Goal: Obtain resource: Obtain resource

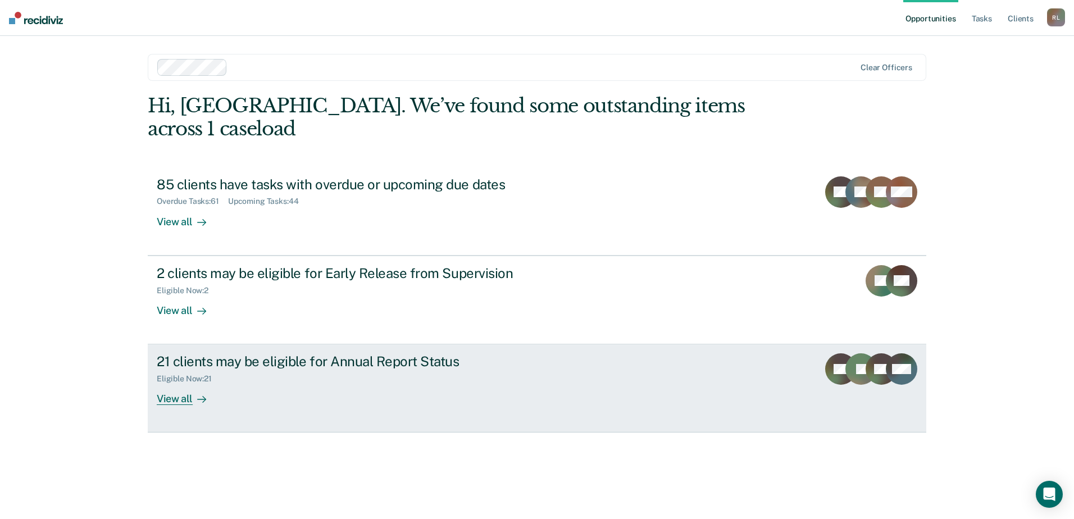
click at [179, 384] on div "View all" at bounding box center [188, 395] width 63 height 22
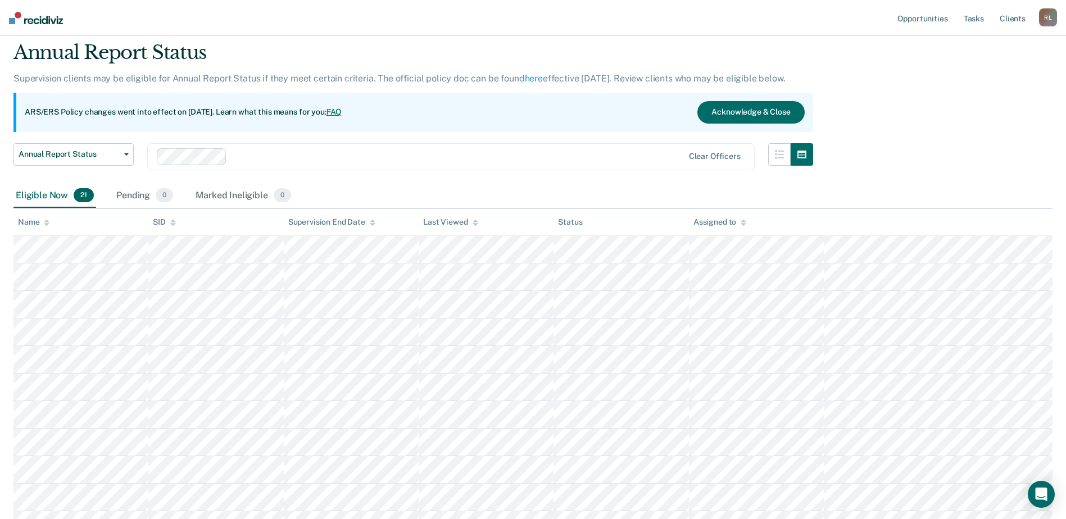
scroll to position [56, 0]
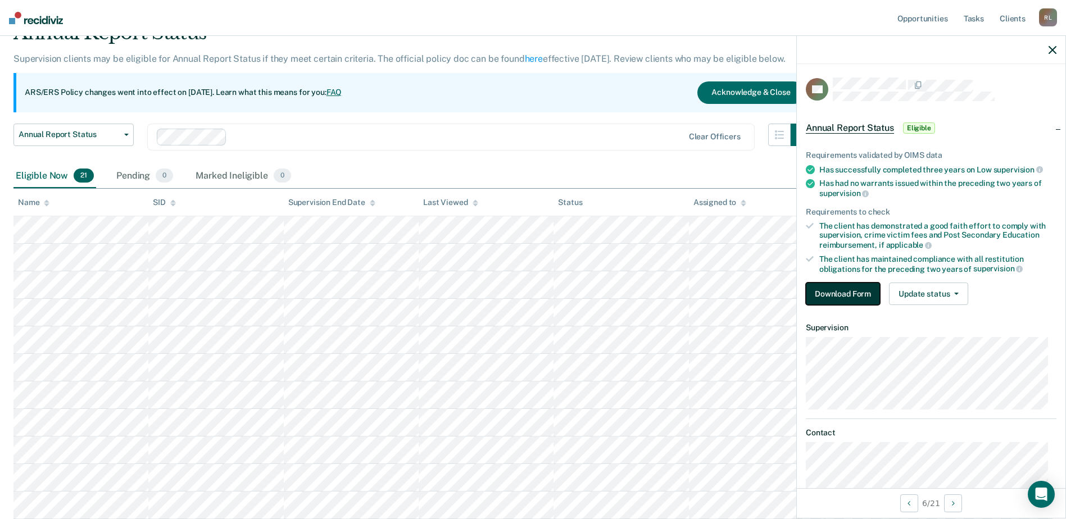
click at [827, 295] on button "Download Form" at bounding box center [843, 294] width 74 height 22
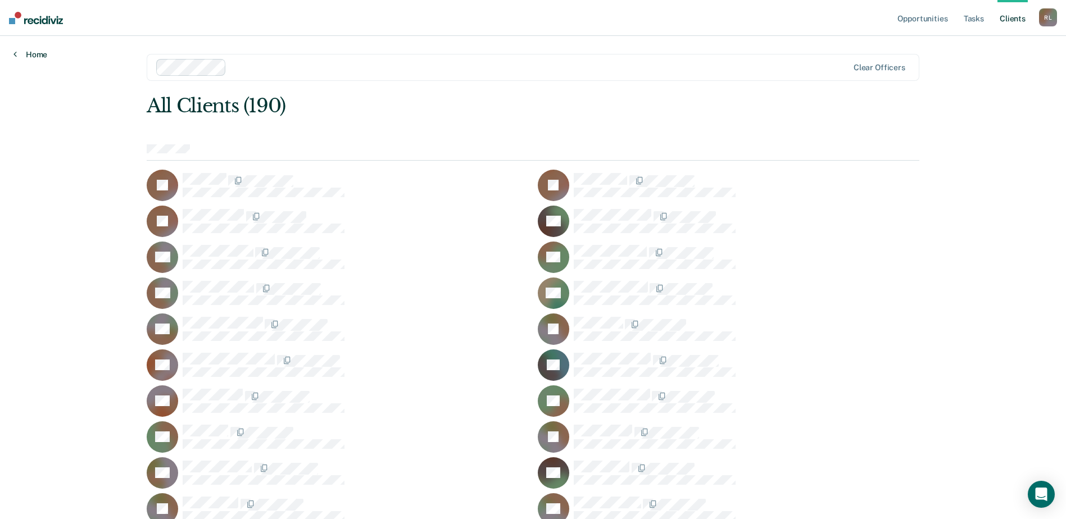
click at [37, 59] on link "Home" at bounding box center [30, 54] width 34 height 10
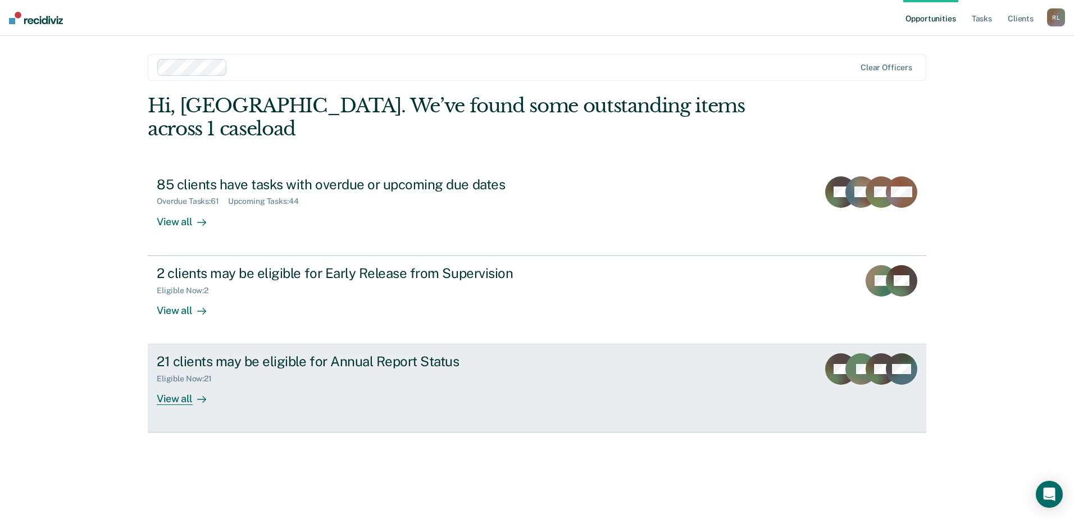
click at [192, 384] on div "View all" at bounding box center [188, 395] width 63 height 22
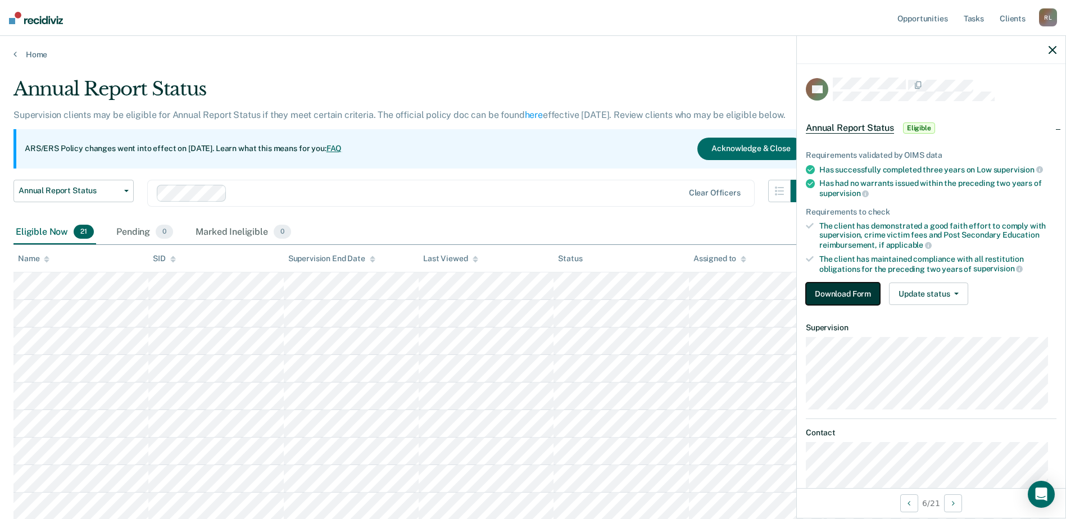
click at [861, 290] on button "Download Form" at bounding box center [843, 294] width 74 height 22
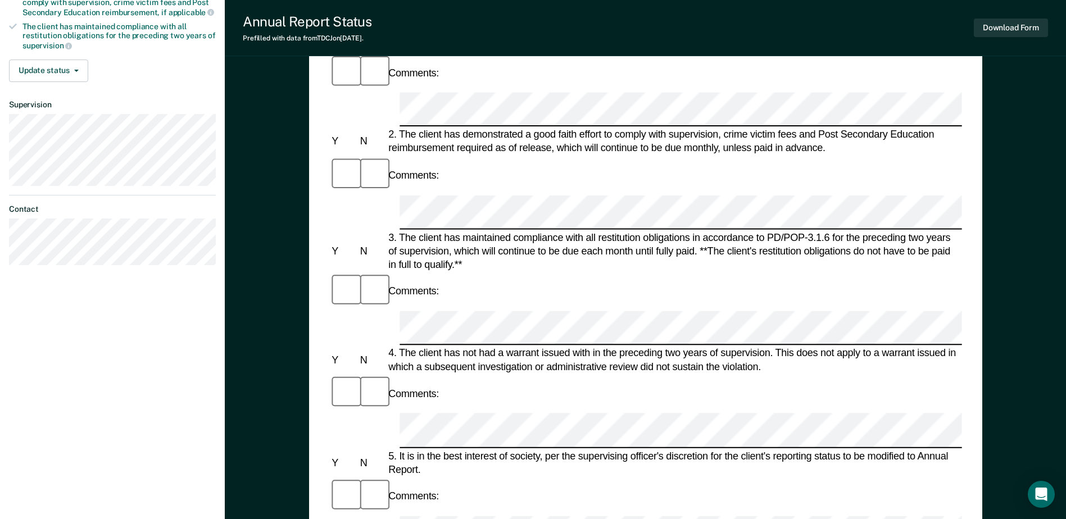
scroll to position [112, 0]
